Goal: Information Seeking & Learning: Learn about a topic

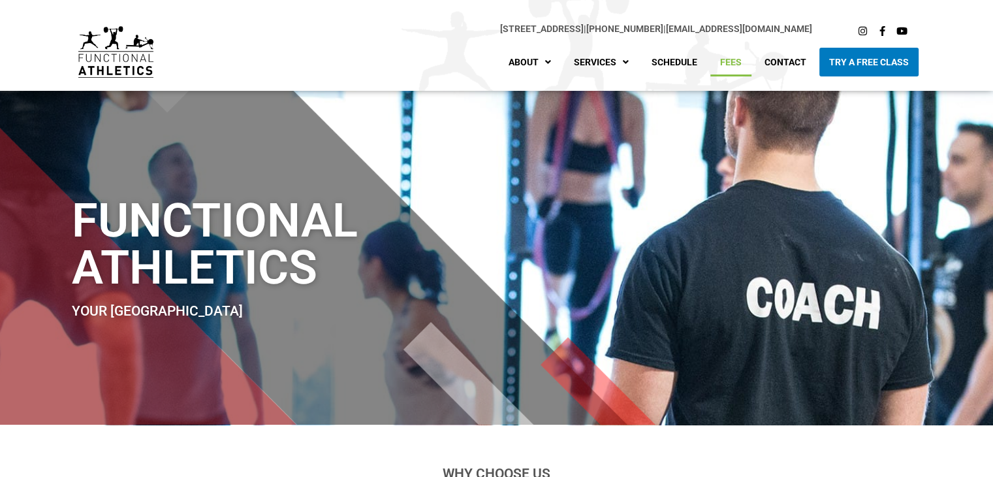
click at [740, 61] on link "Fees" at bounding box center [731, 62] width 41 height 29
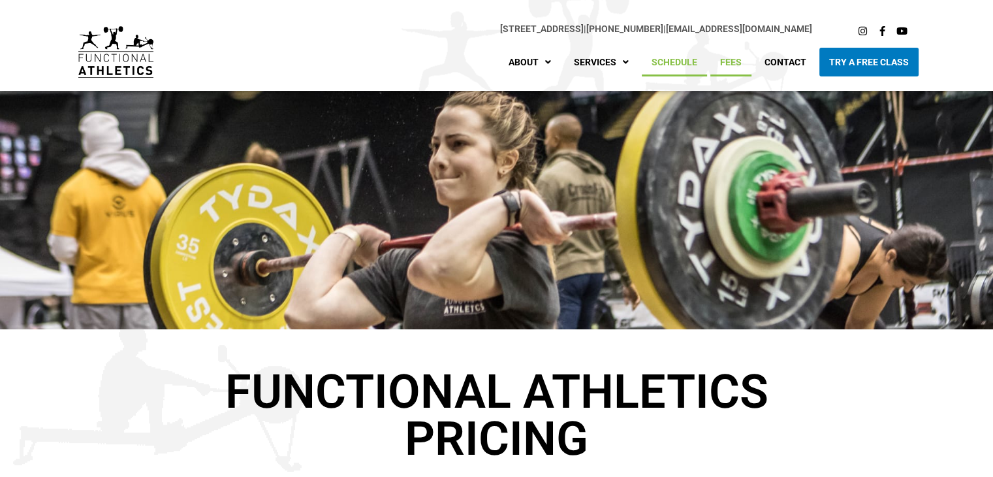
click at [671, 54] on link "Schedule" at bounding box center [674, 62] width 65 height 29
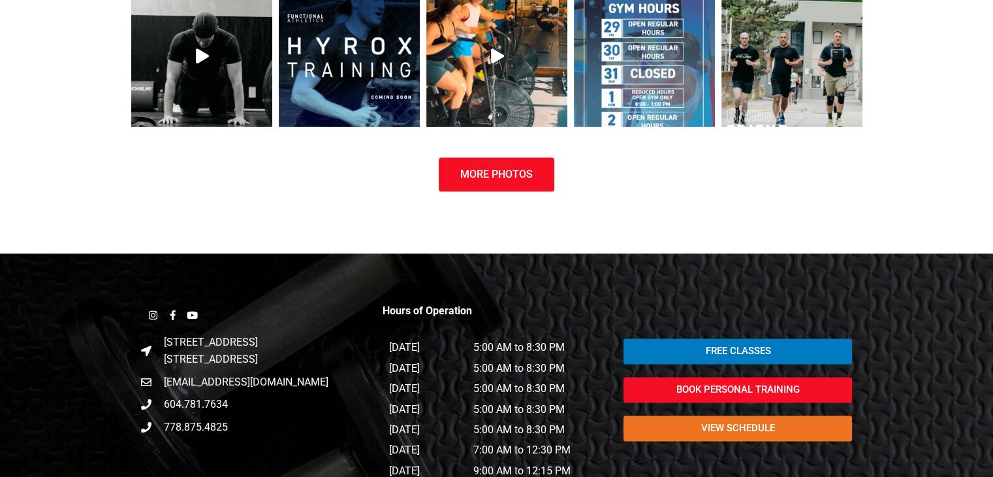
scroll to position [1693, 0]
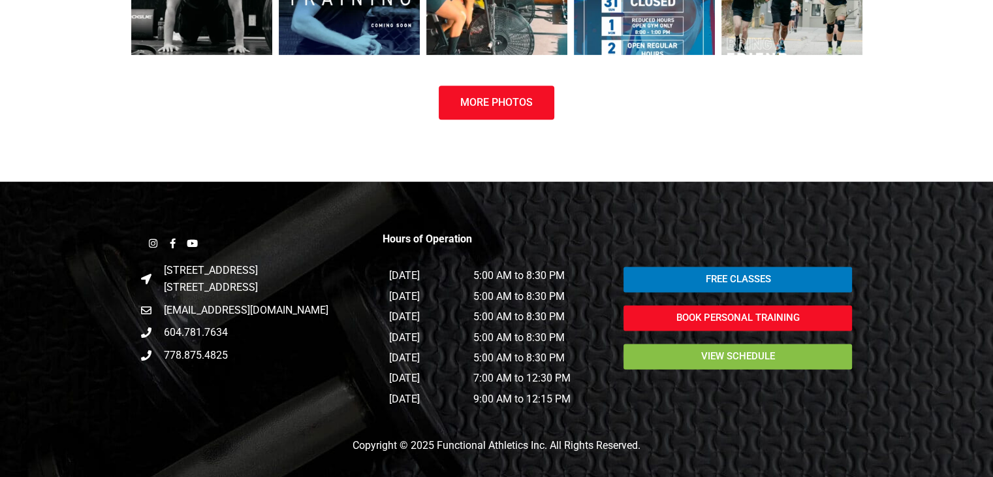
click at [732, 356] on span "view schedule" at bounding box center [738, 356] width 74 height 10
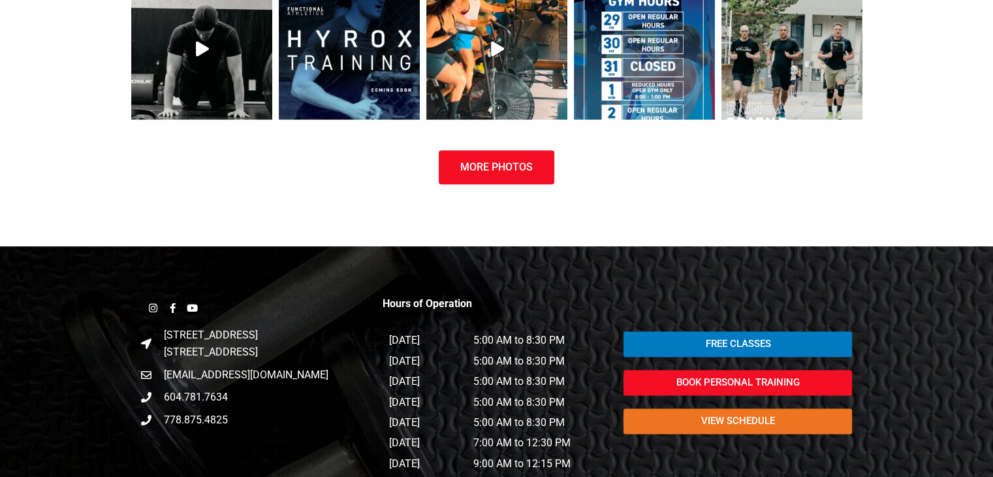
scroll to position [1693, 0]
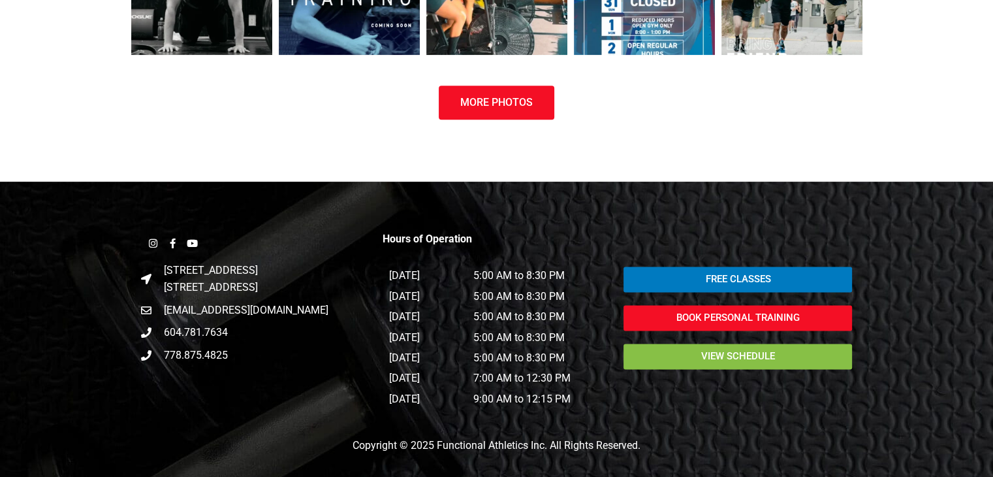
click at [726, 355] on span "view schedule" at bounding box center [738, 356] width 74 height 10
